Goal: Check status: Check status

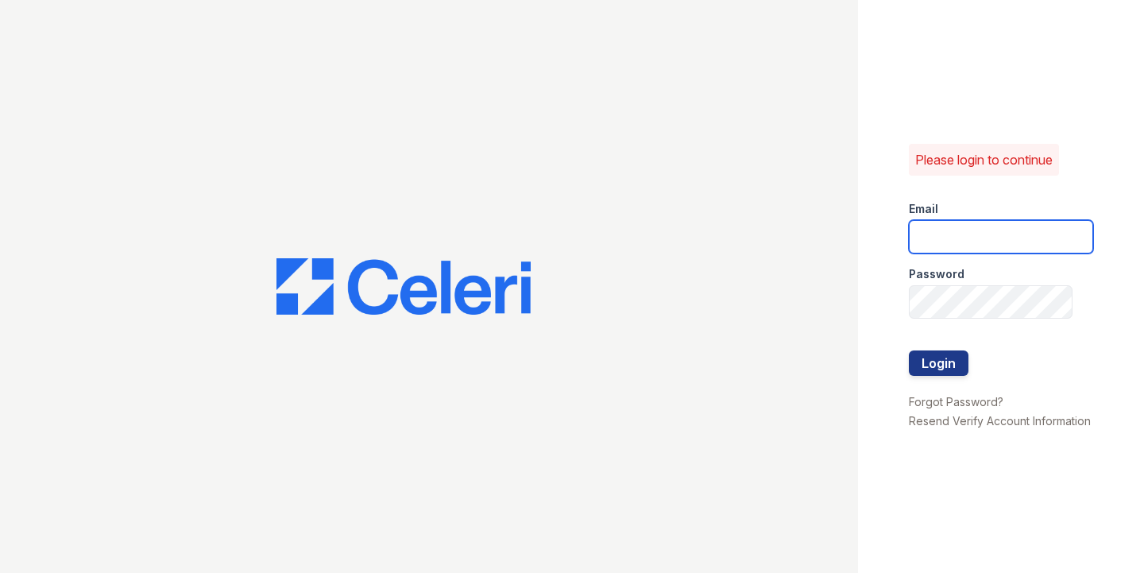
click at [998, 226] on input "email" at bounding box center [1001, 236] width 184 height 33
type input "[PERSON_NAME][EMAIL_ADDRESS][DOMAIN_NAME]"
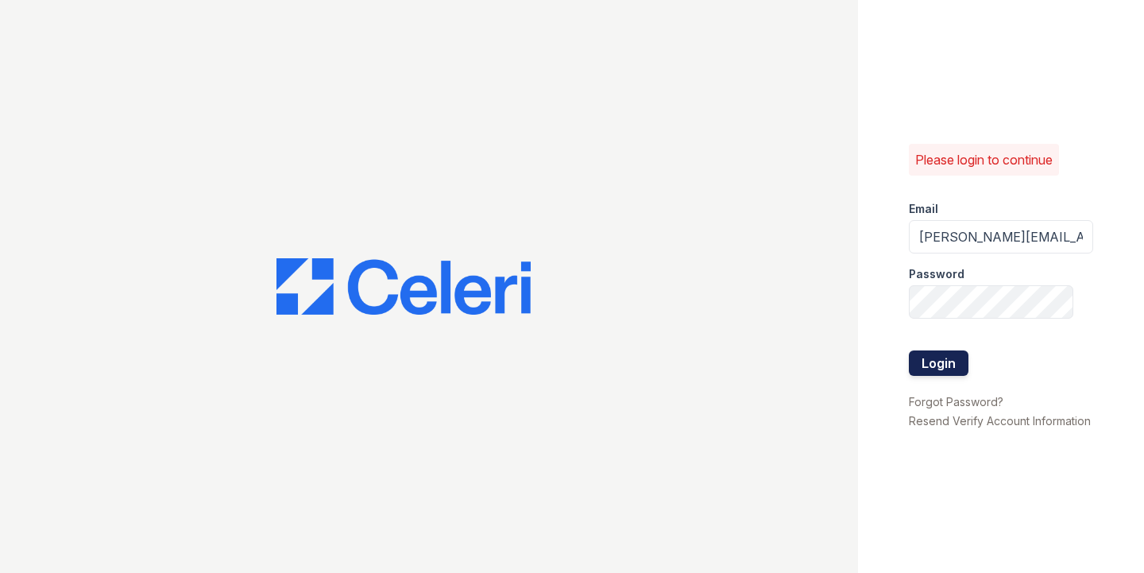
click at [922, 363] on button "Login" at bounding box center [939, 362] width 60 height 25
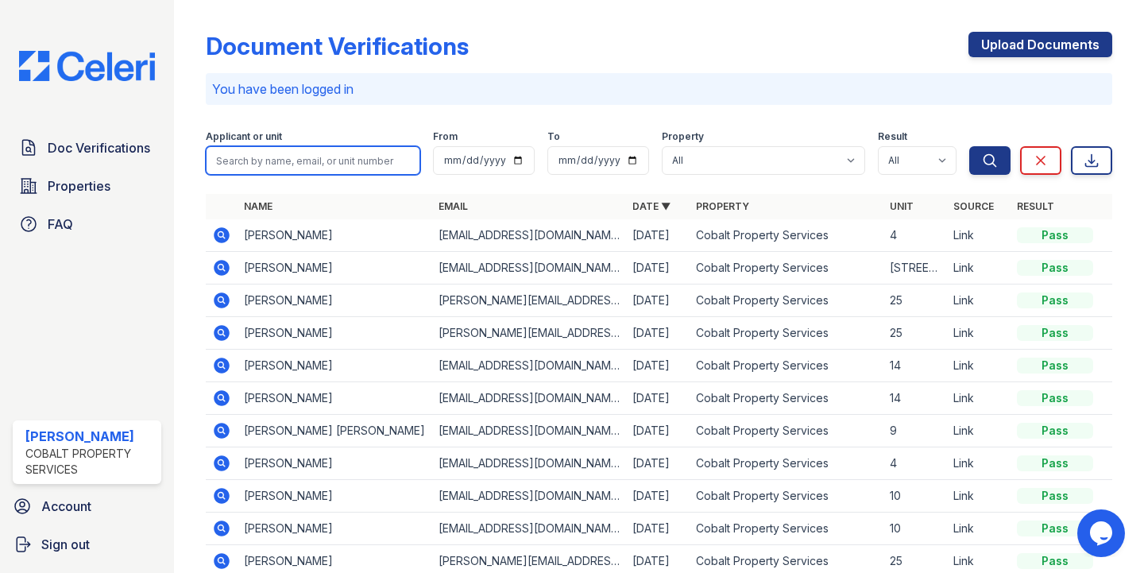
click at [263, 162] on input "search" at bounding box center [313, 160] width 214 height 29
paste input "Shea Edington"
type input "Shea Edington"
click at [969, 146] on button "Search" at bounding box center [989, 160] width 41 height 29
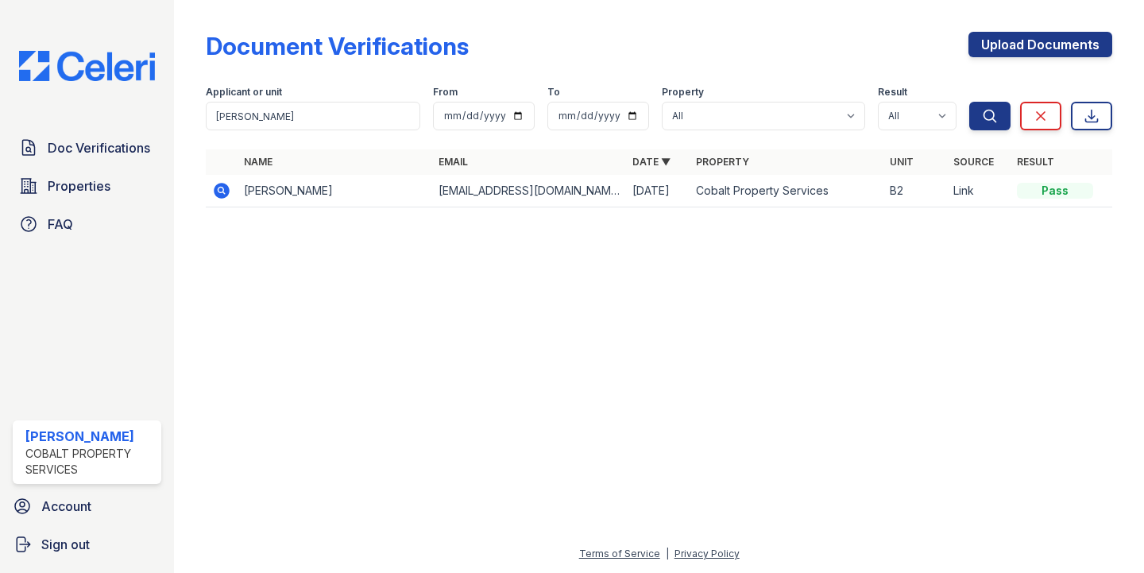
click at [215, 189] on icon at bounding box center [222, 191] width 16 height 16
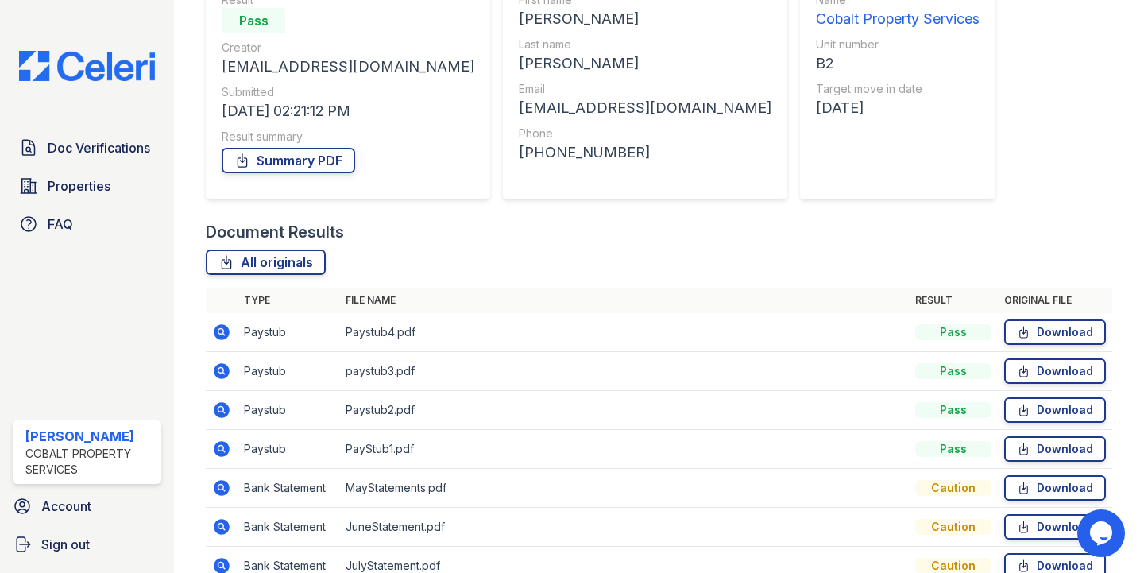
scroll to position [253, 0]
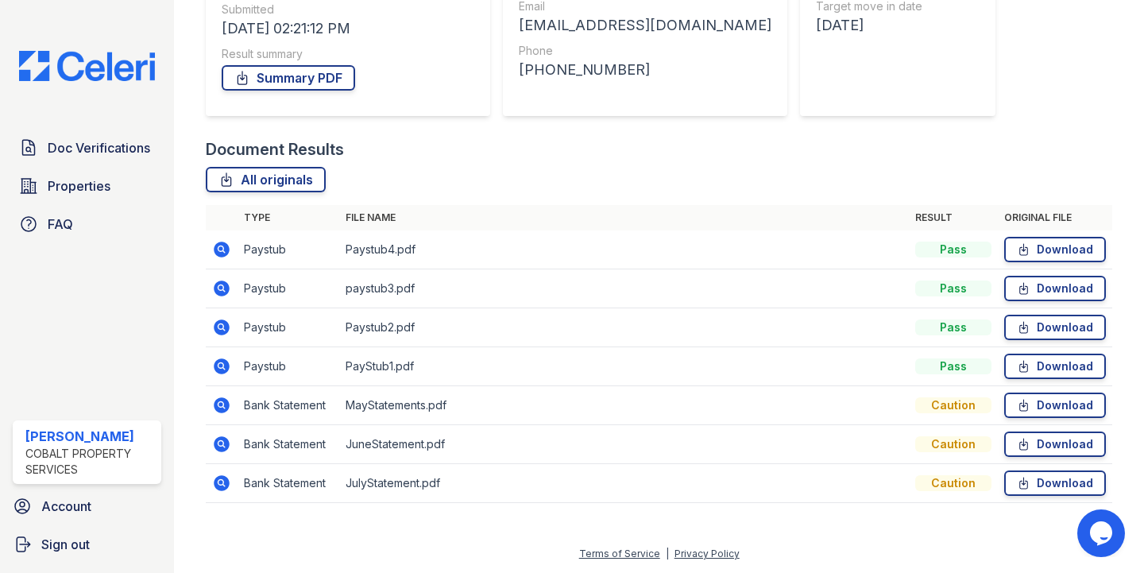
click at [222, 365] on icon at bounding box center [221, 365] width 4 height 4
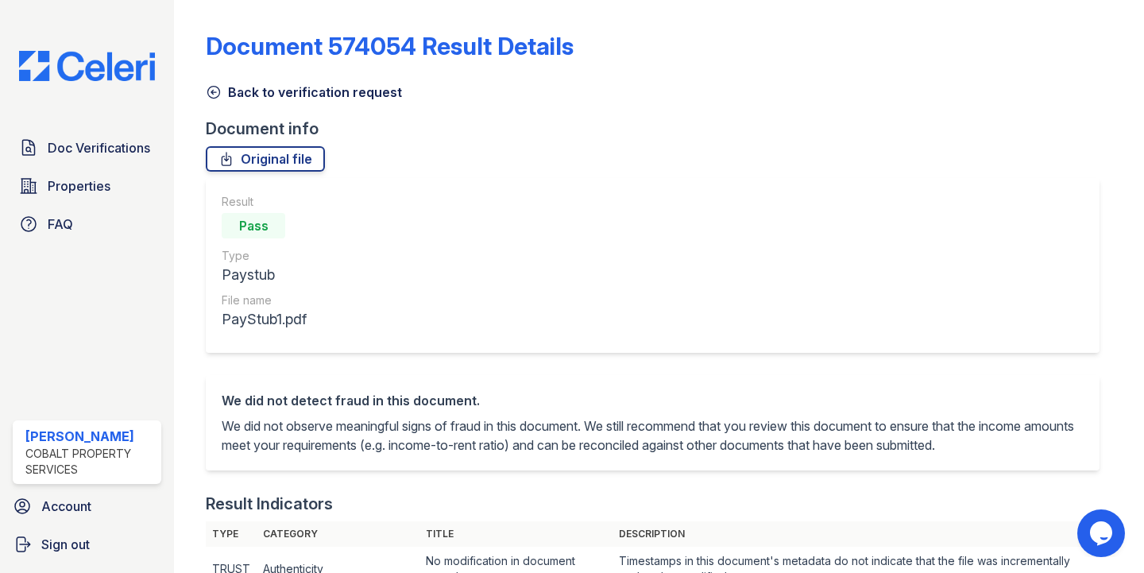
click at [213, 91] on icon at bounding box center [214, 92] width 16 height 16
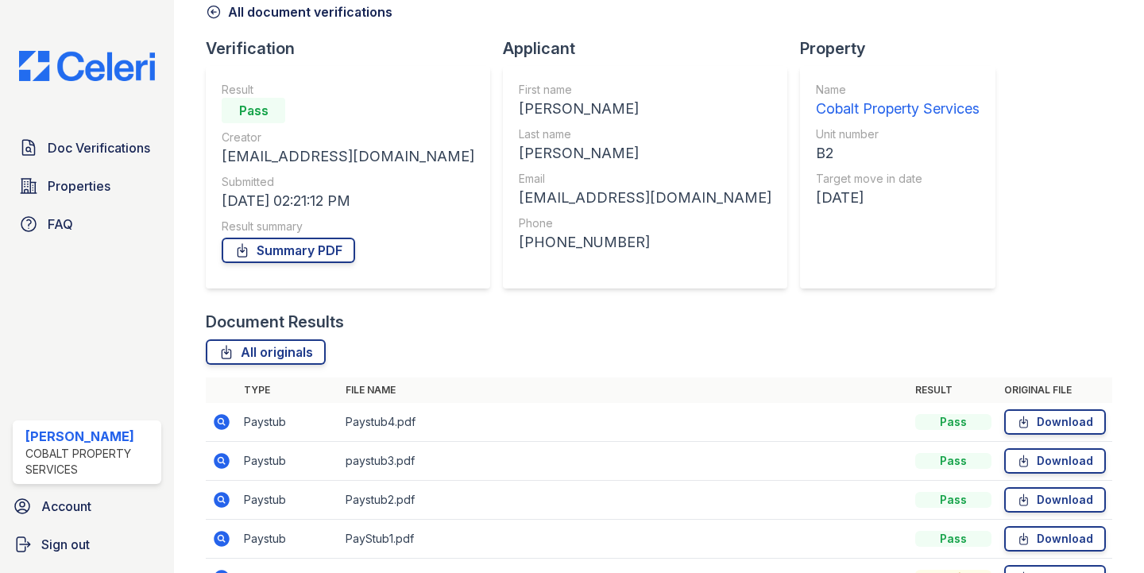
scroll to position [102, 0]
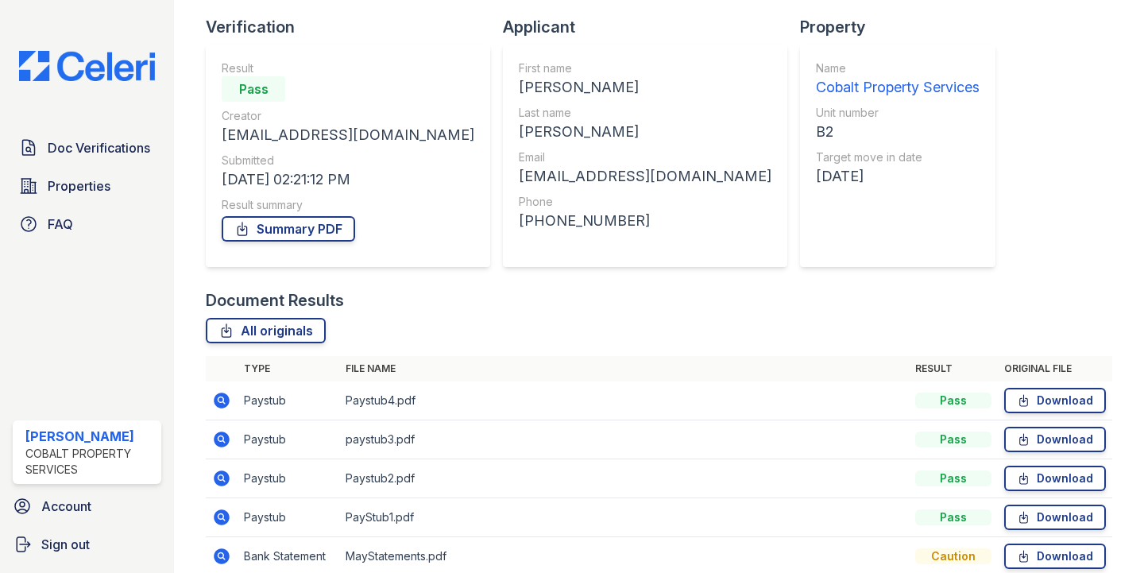
click at [222, 480] on icon at bounding box center [221, 478] width 19 height 19
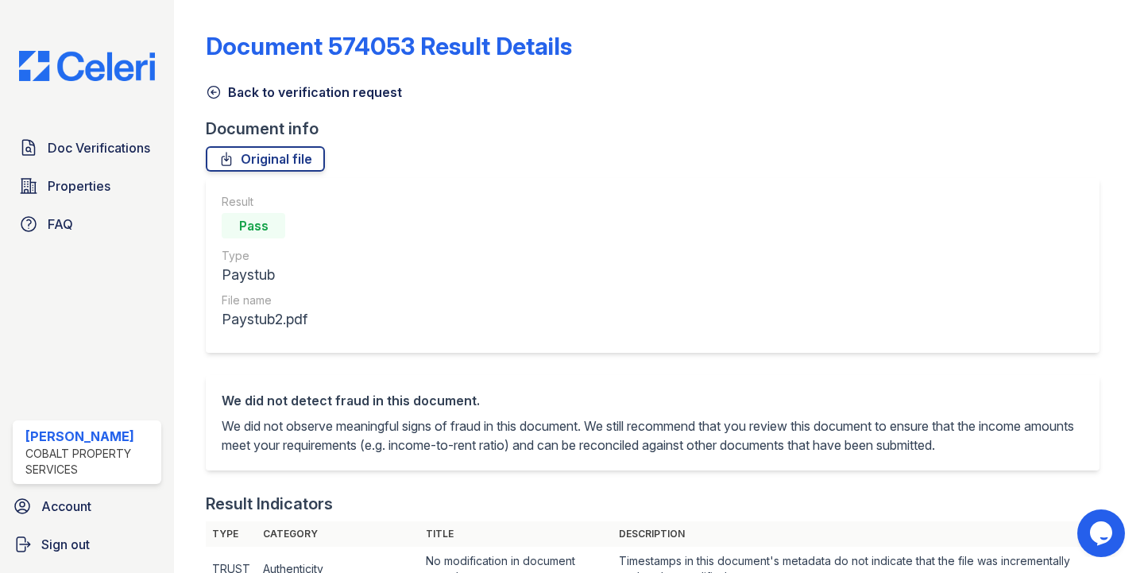
click at [214, 91] on icon at bounding box center [214, 93] width 12 height 12
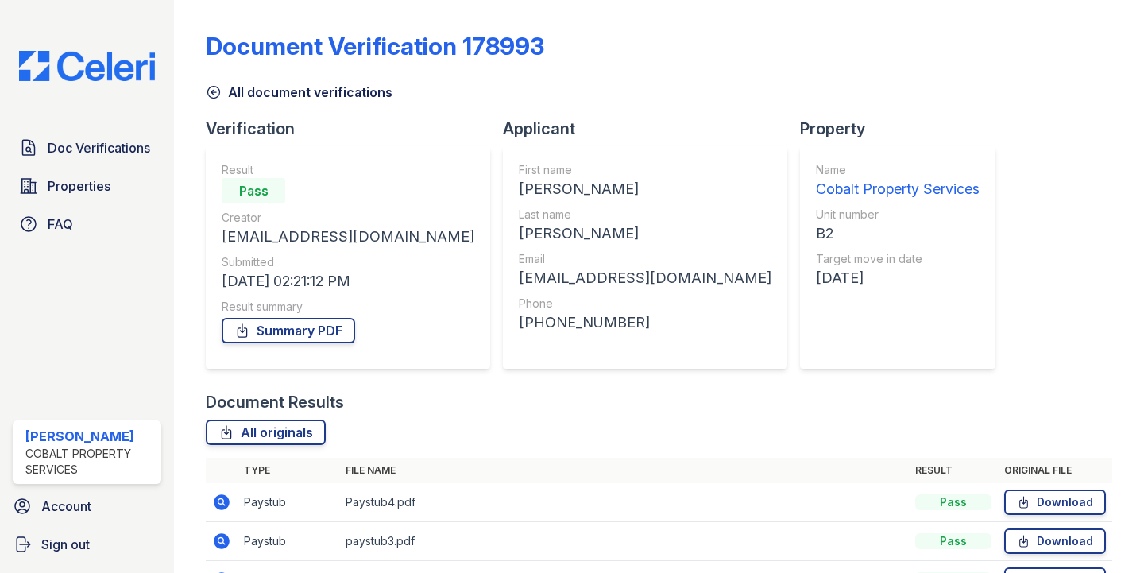
scroll to position [253, 0]
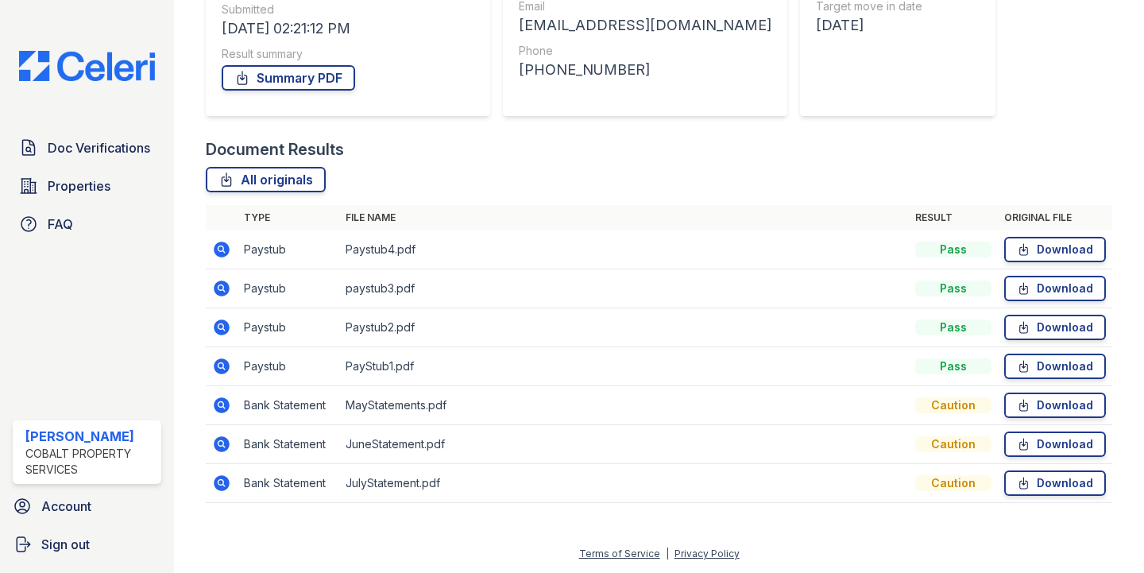
click at [218, 361] on icon at bounding box center [222, 366] width 16 height 16
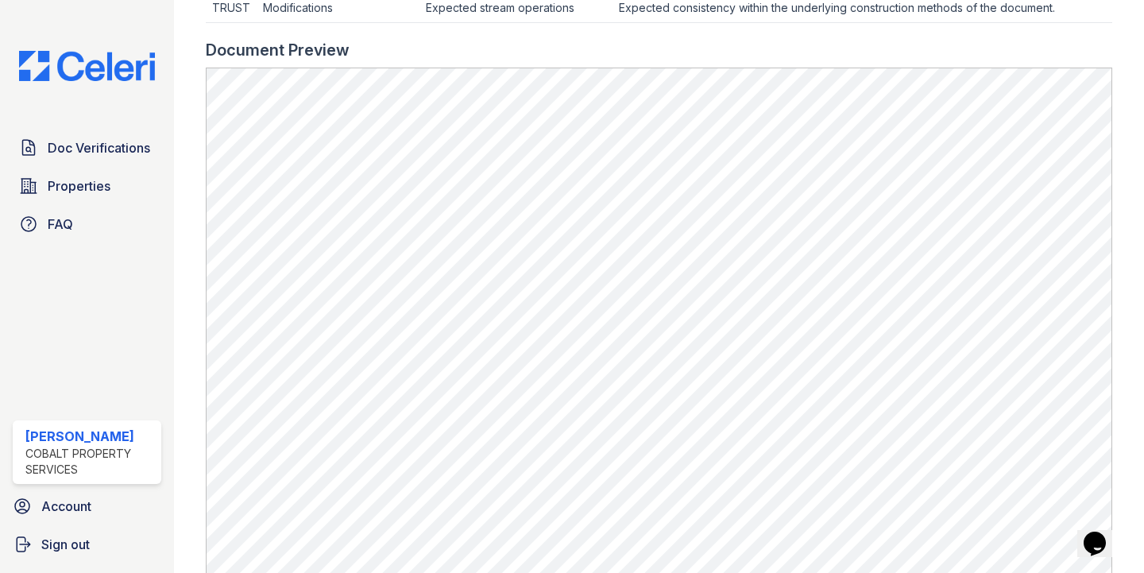
scroll to position [700, 0]
